Goal: Task Accomplishment & Management: Use online tool/utility

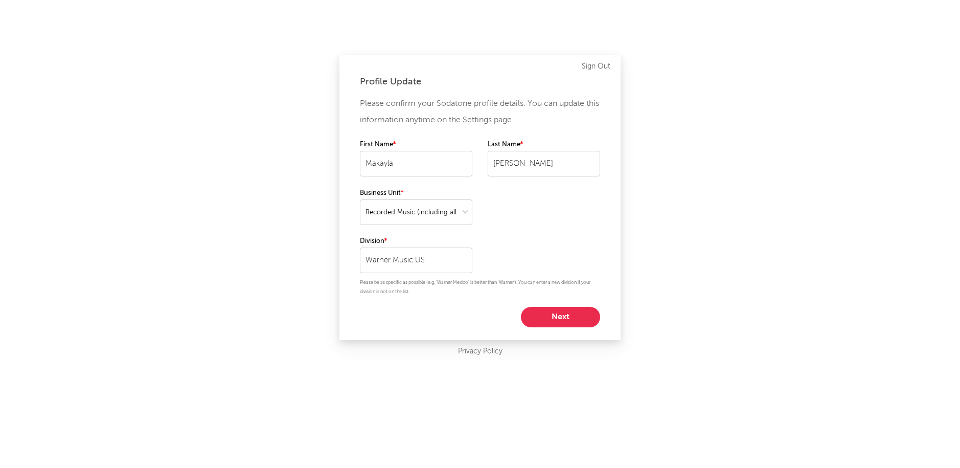
select select "recorded_music"
click at [558, 310] on button "Next" at bounding box center [560, 317] width 79 height 20
select select "marketing"
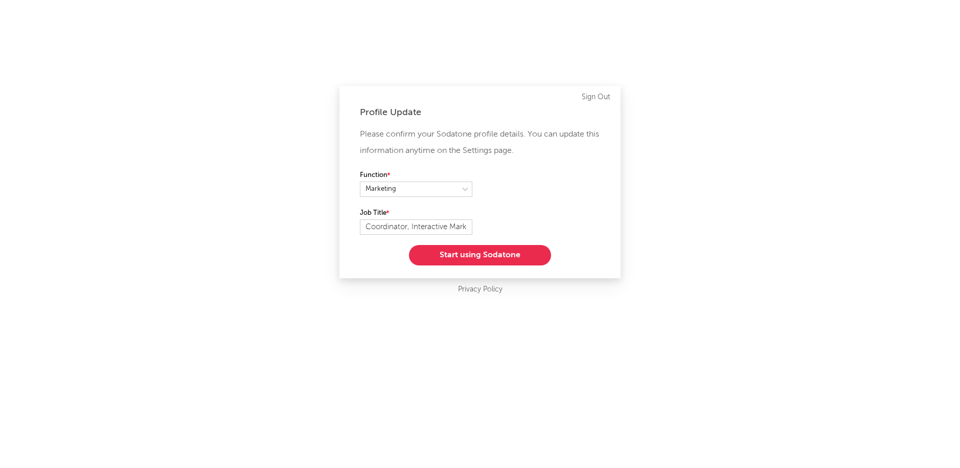
click at [508, 259] on button "Start using Sodatone" at bounding box center [480, 255] width 142 height 20
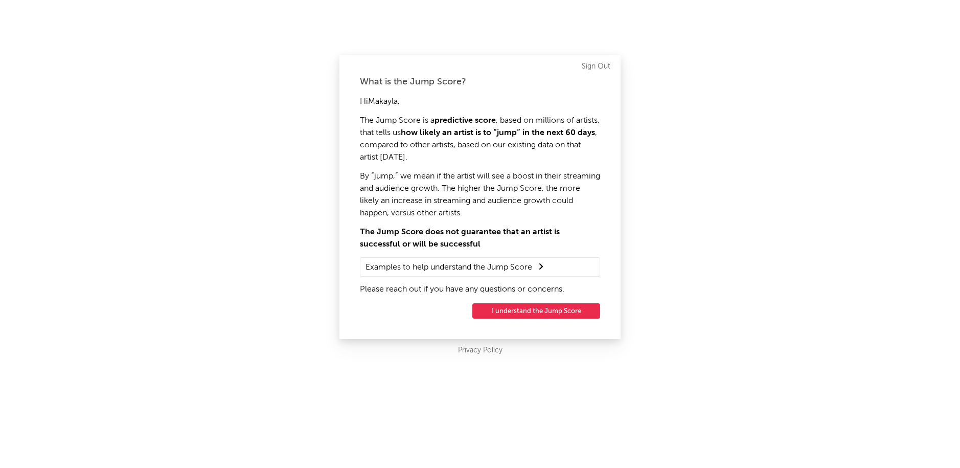
click at [509, 307] on button "I understand the Jump Score" at bounding box center [537, 310] width 128 height 15
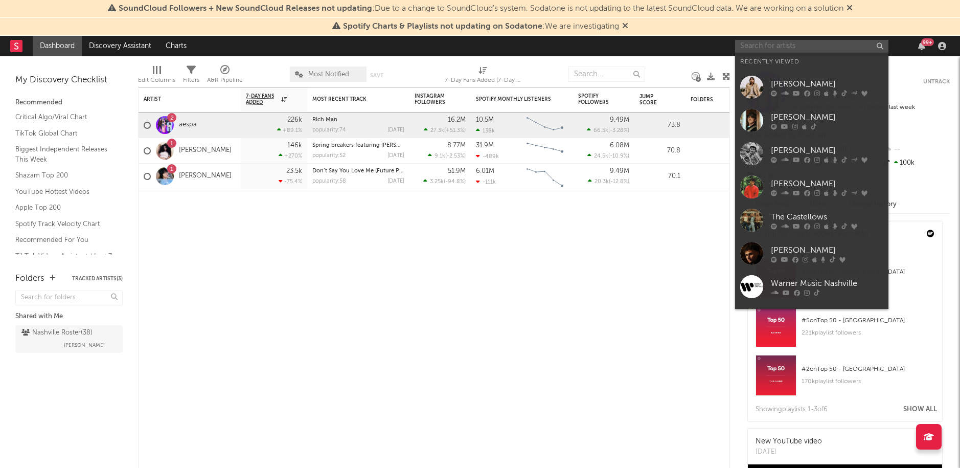
click at [776, 46] on input "text" at bounding box center [811, 46] width 153 height 13
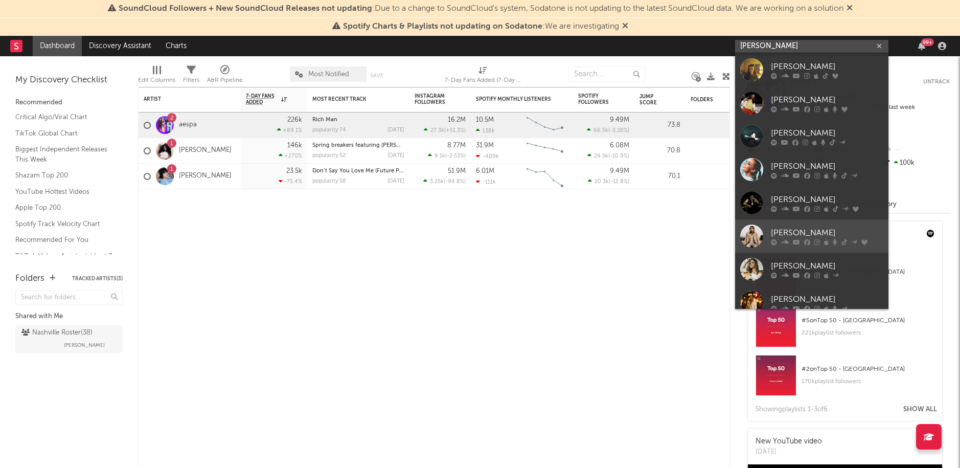
type input "[PERSON_NAME]"
click at [809, 232] on div "[PERSON_NAME]" at bounding box center [827, 233] width 113 height 12
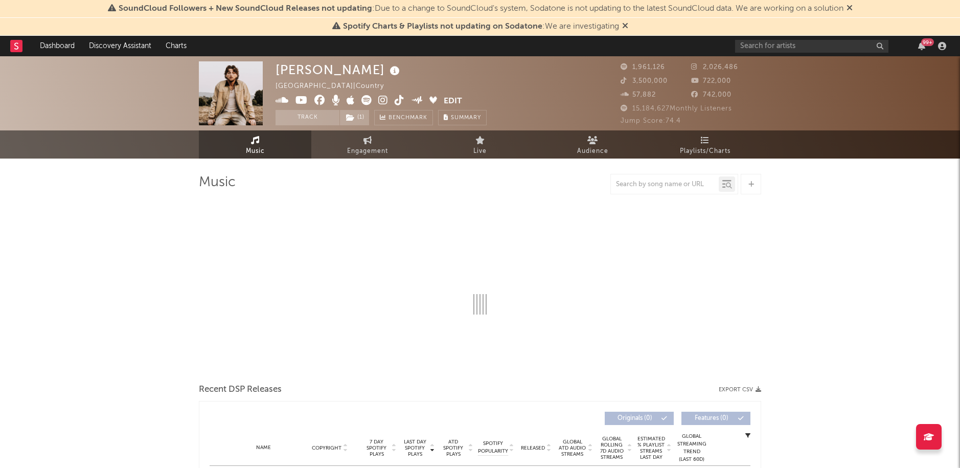
select select "6m"
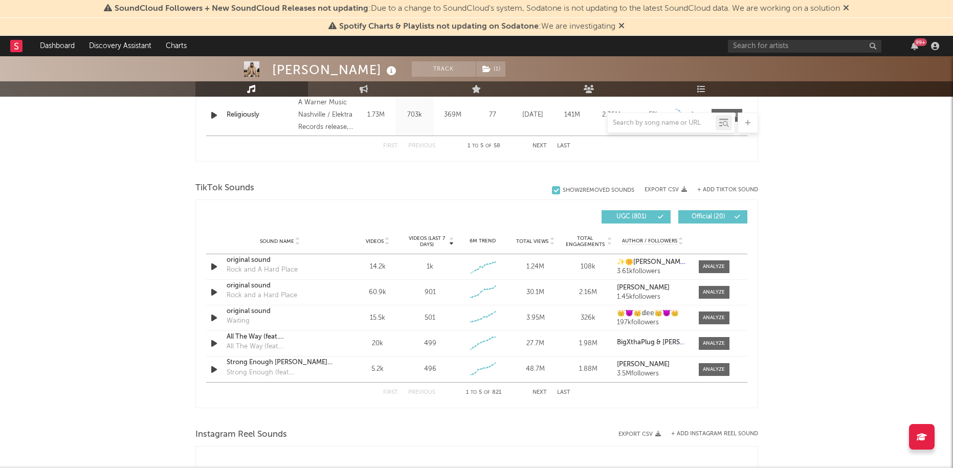
scroll to position [609, 0]
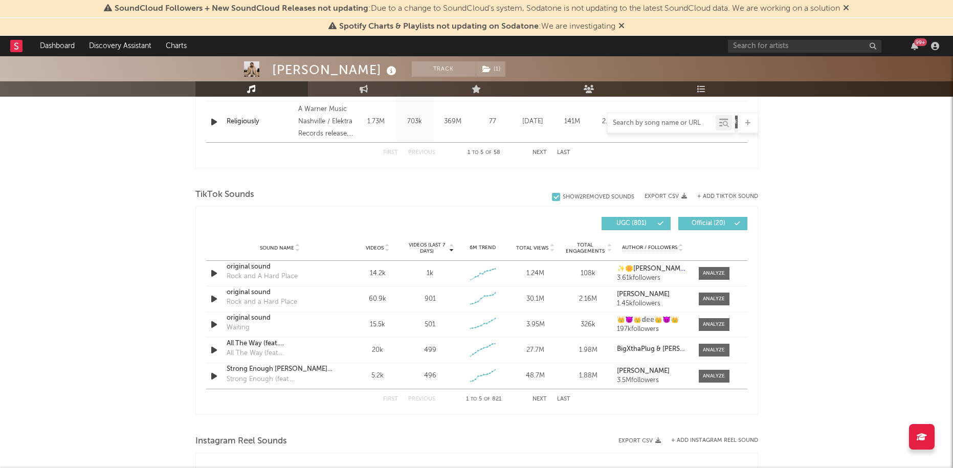
click at [655, 126] on input "text" at bounding box center [662, 123] width 108 height 8
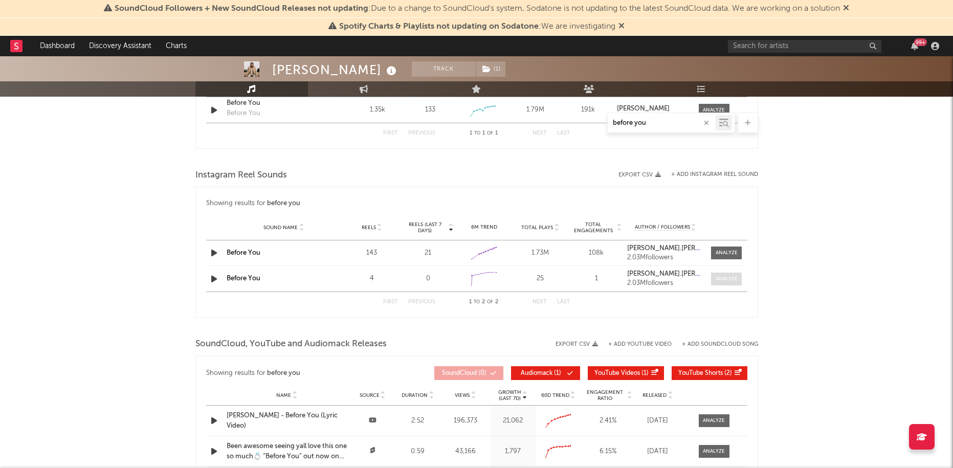
type input "before you"
click at [724, 282] on div at bounding box center [726, 279] width 22 height 8
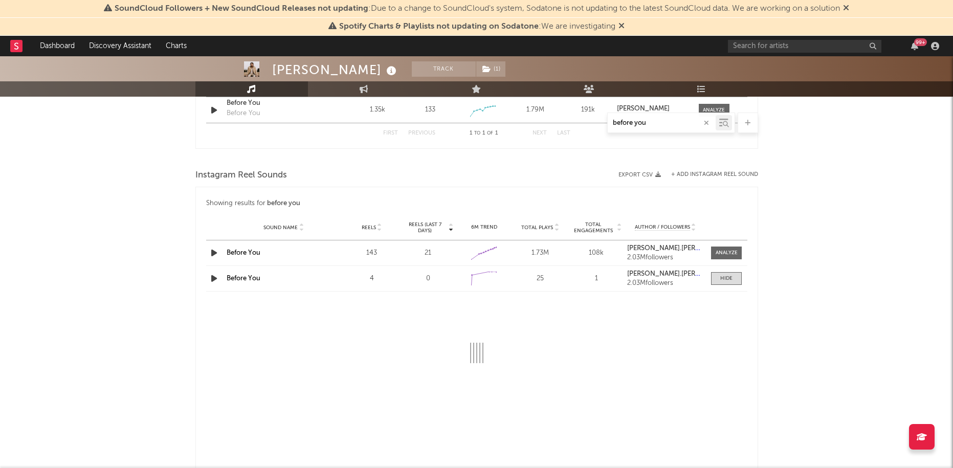
select select "1w"
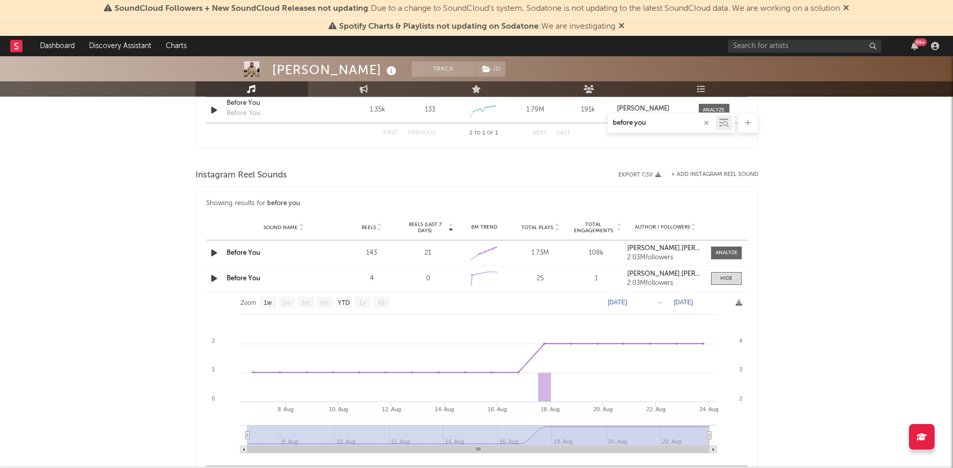
click at [242, 275] on link "Before You" at bounding box center [244, 278] width 34 height 7
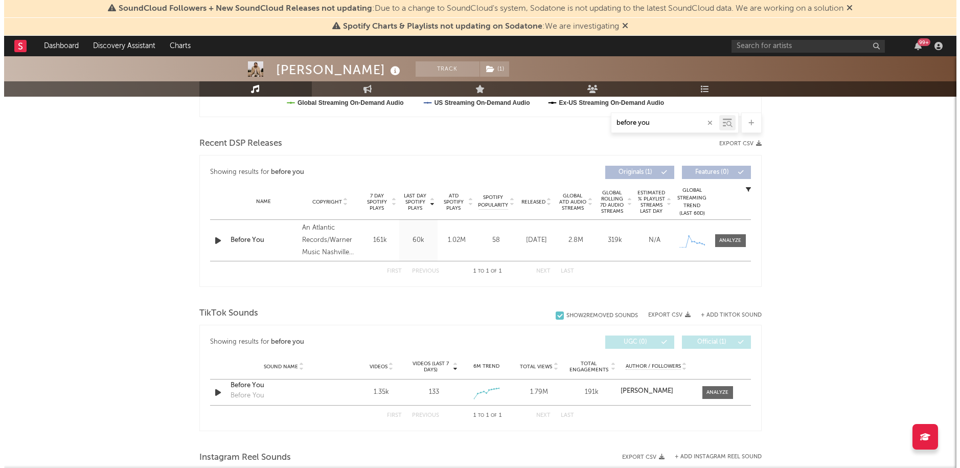
scroll to position [325, 0]
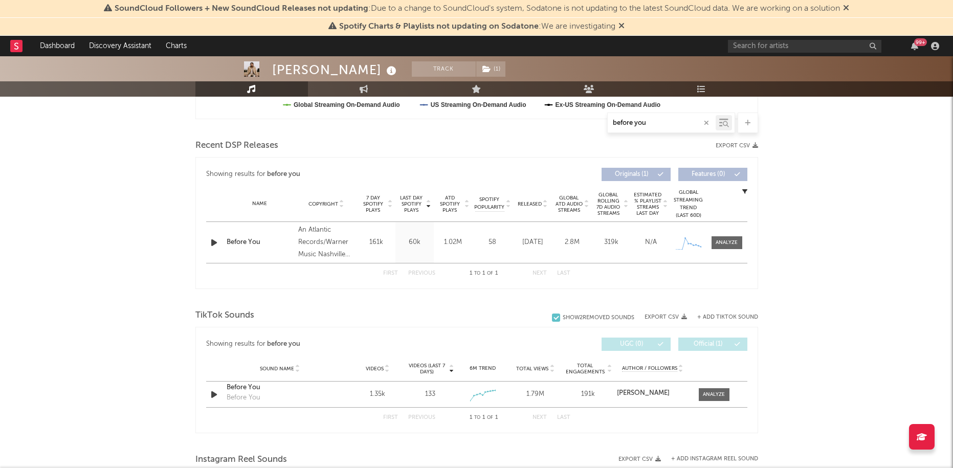
click at [747, 122] on icon at bounding box center [748, 123] width 6 height 7
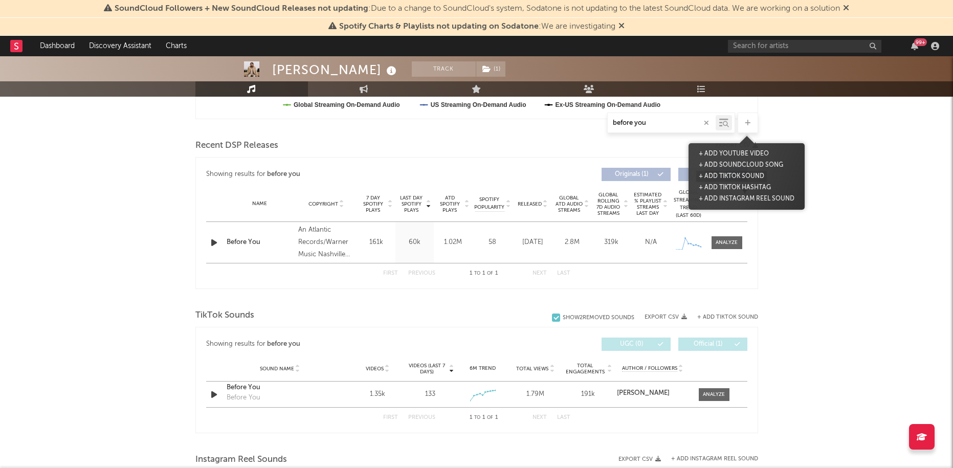
click at [732, 174] on button "+ Add TikTok Sound" at bounding box center [731, 176] width 71 height 11
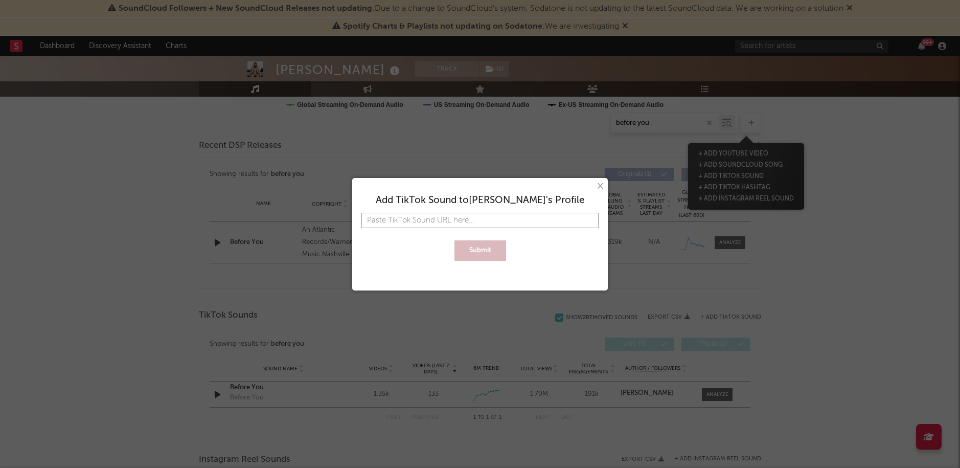
paste input "[URL][DOMAIN_NAME]"
type input "[URL][DOMAIN_NAME]"
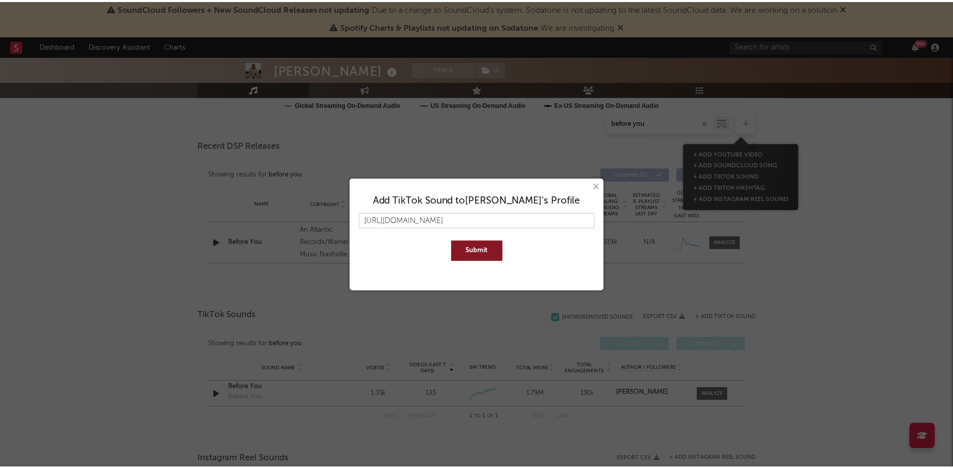
scroll to position [0, 0]
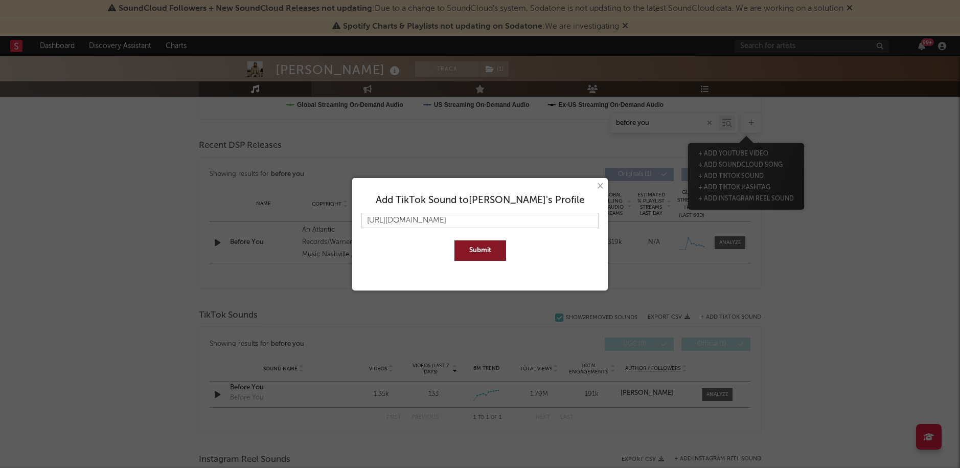
click at [482, 251] on button "Submit" at bounding box center [481, 250] width 52 height 20
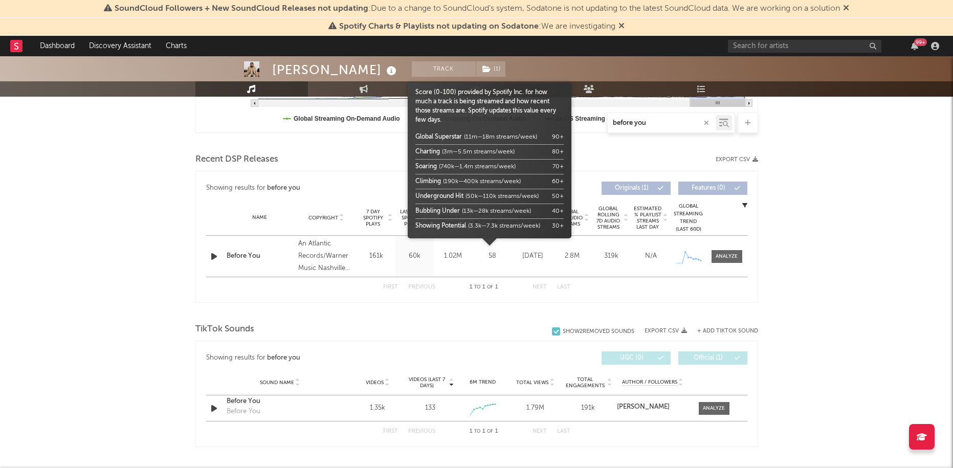
scroll to position [251, 0]
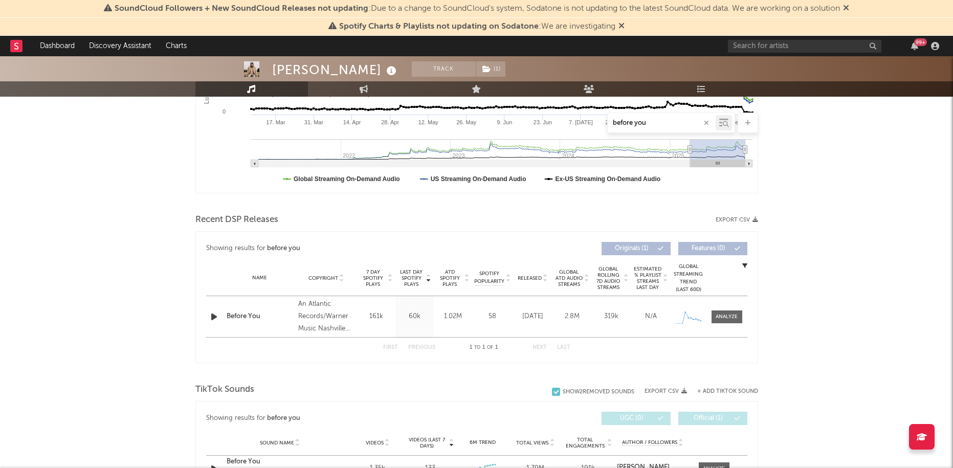
click at [240, 316] on div "Before You" at bounding box center [260, 316] width 67 height 10
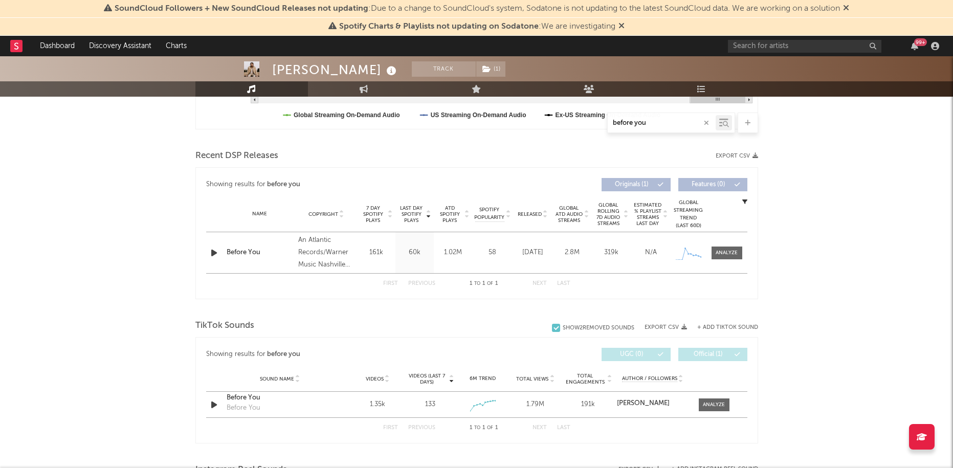
scroll to position [441, 0]
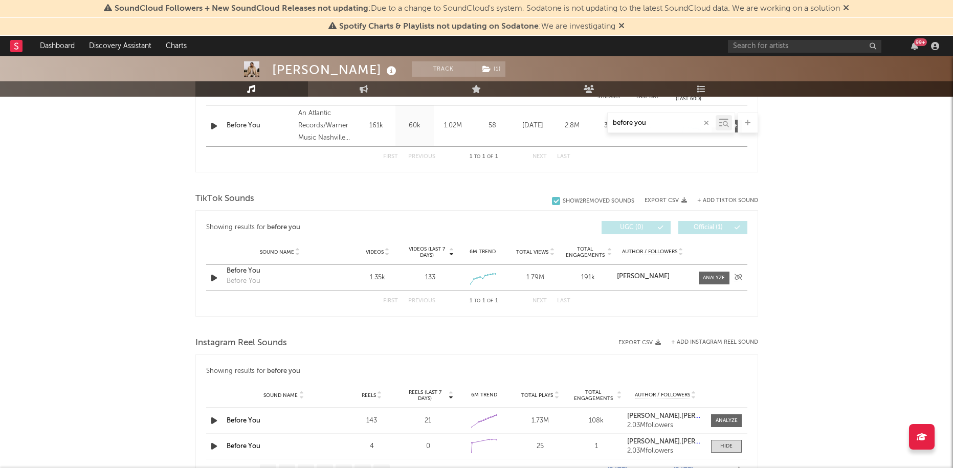
click at [245, 271] on div "Before You" at bounding box center [280, 271] width 107 height 10
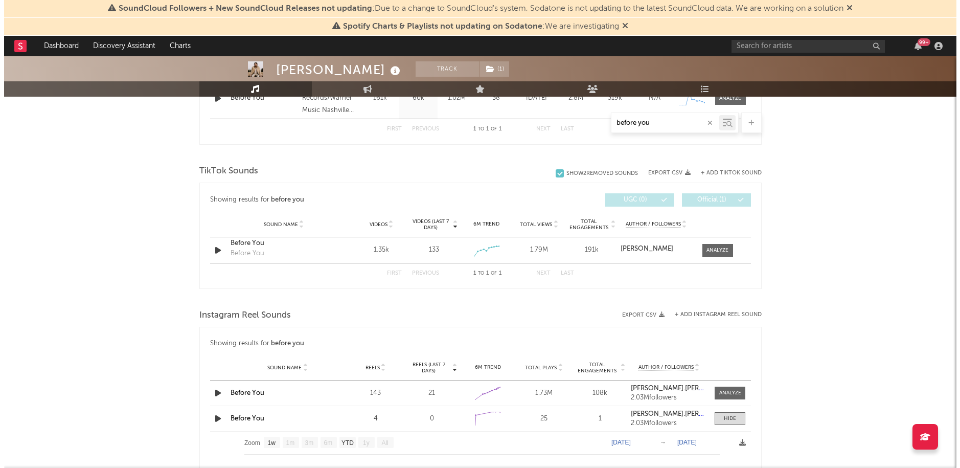
scroll to position [503, 0]
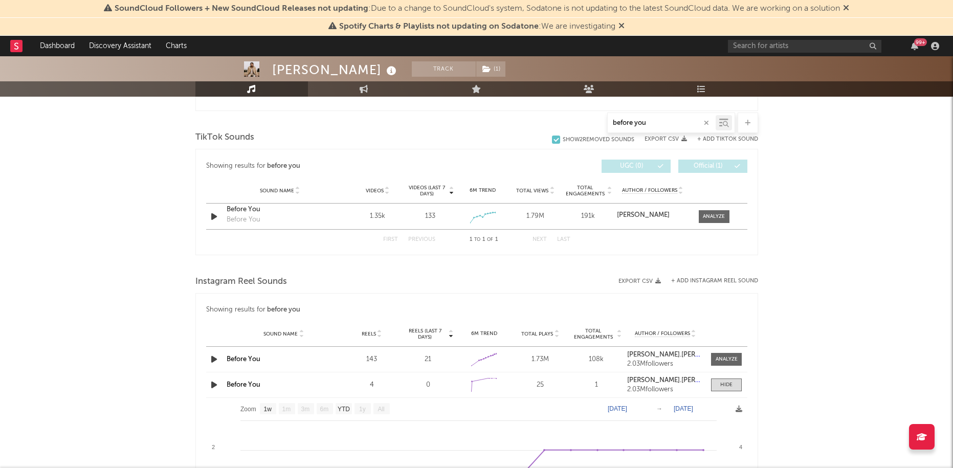
click at [738, 138] on button "+ Add TikTok Sound" at bounding box center [727, 140] width 61 height 6
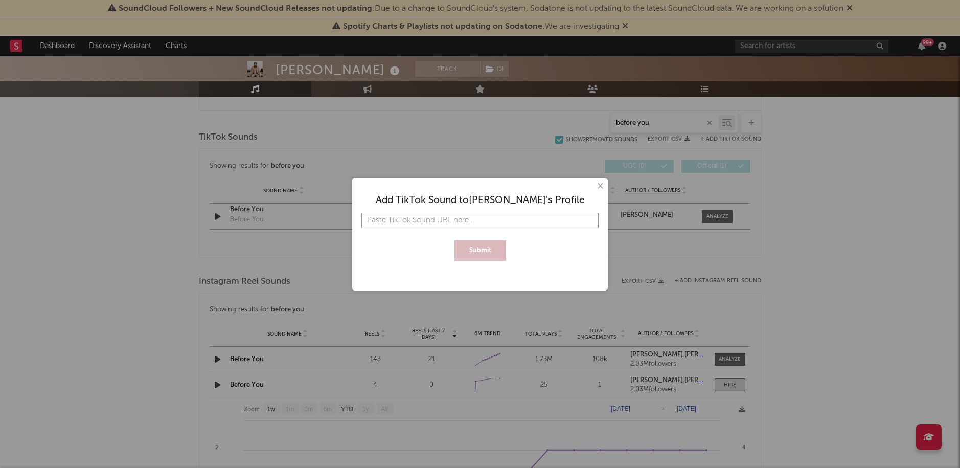
paste input "[URL][DOMAIN_NAME]"
type input "[URL][DOMAIN_NAME]"
click at [473, 254] on button "Submit" at bounding box center [481, 250] width 52 height 20
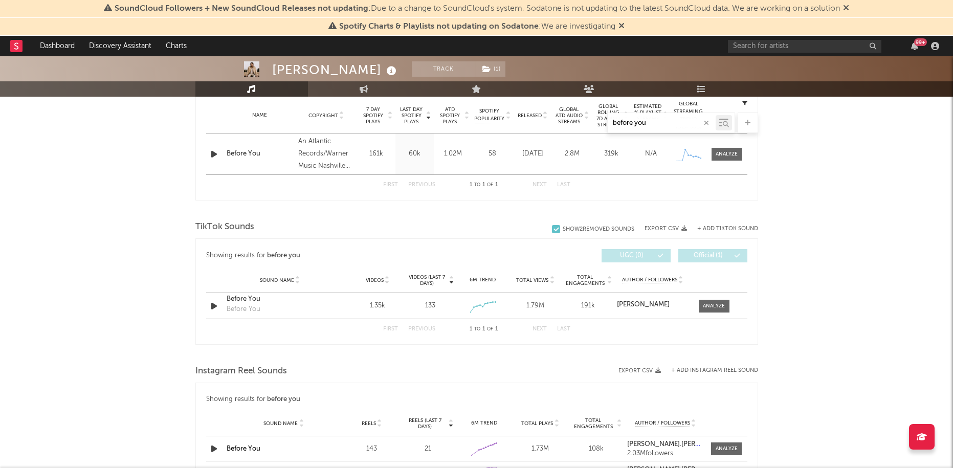
scroll to position [412, 0]
click at [581, 228] on div "Show 2 Removed Sounds" at bounding box center [599, 231] width 72 height 7
click at [552, 227] on input "Show 2 Removed Sounds" at bounding box center [552, 231] width 0 height 10
click at [581, 228] on div "Show 2 Removed Sounds" at bounding box center [599, 231] width 72 height 7
click at [552, 227] on input "Show 2 Removed Sounds" at bounding box center [552, 231] width 0 height 10
